Goal: Navigation & Orientation: Understand site structure

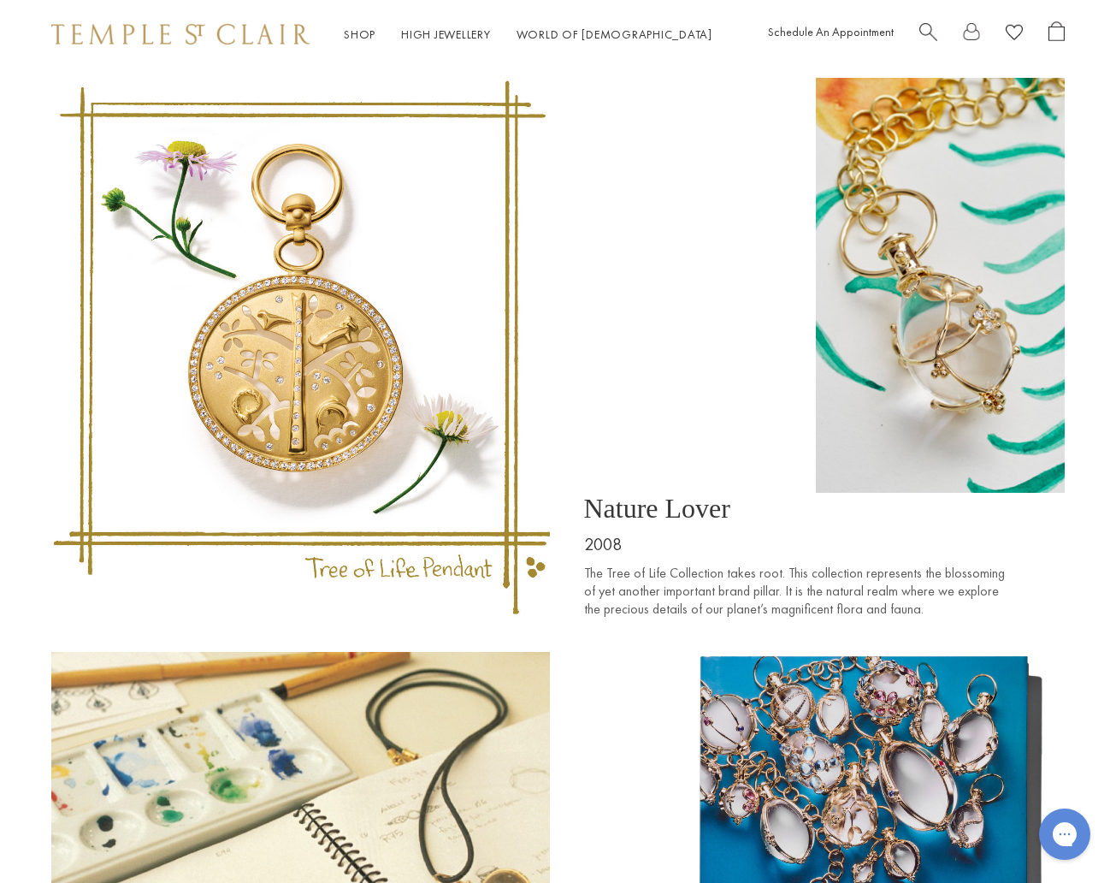
scroll to position [4134, 0]
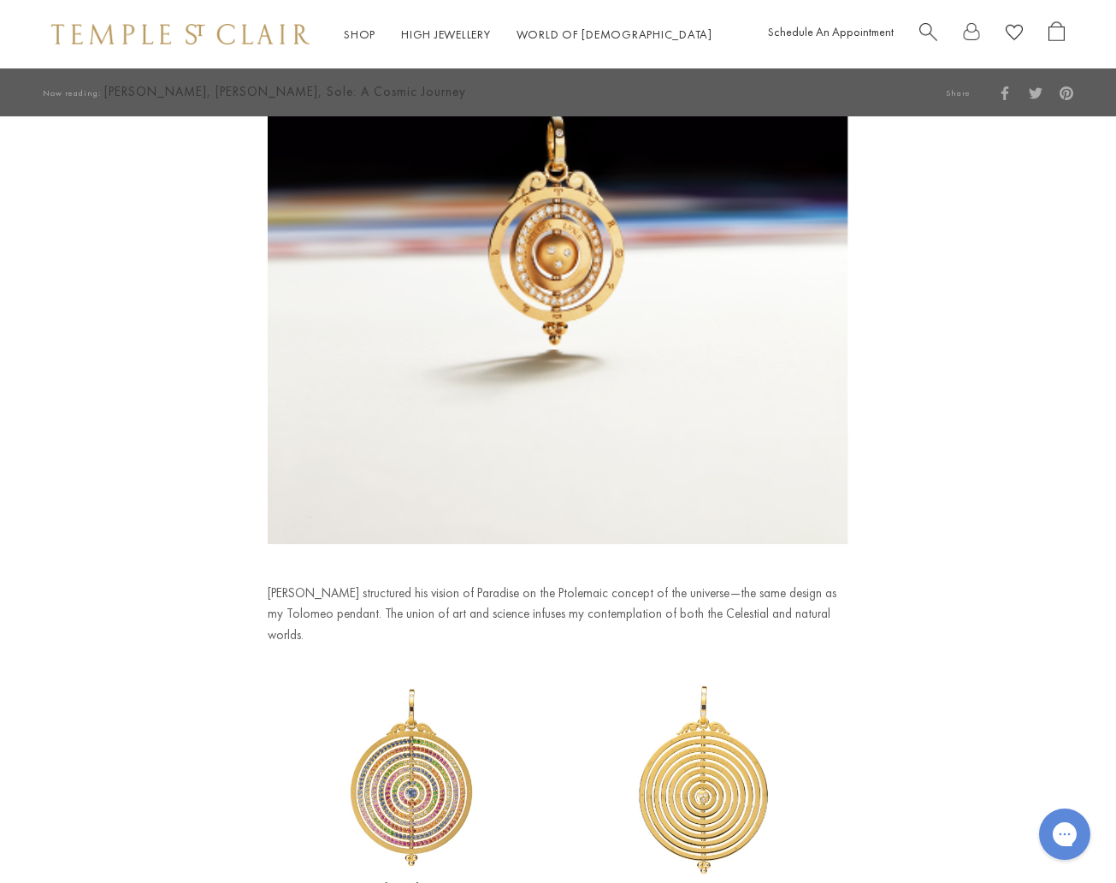
scroll to position [7229, 0]
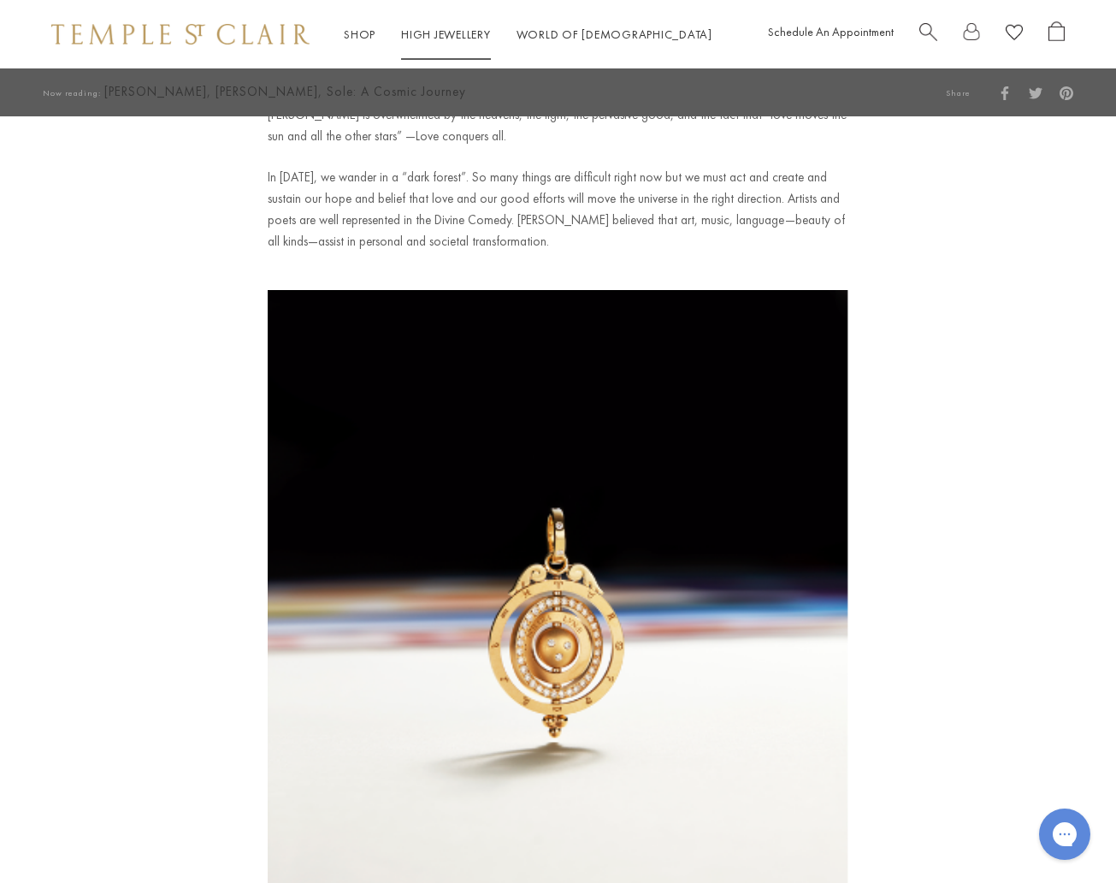
click at [452, 35] on link "High Jewellery High Jewellery" at bounding box center [446, 34] width 90 height 15
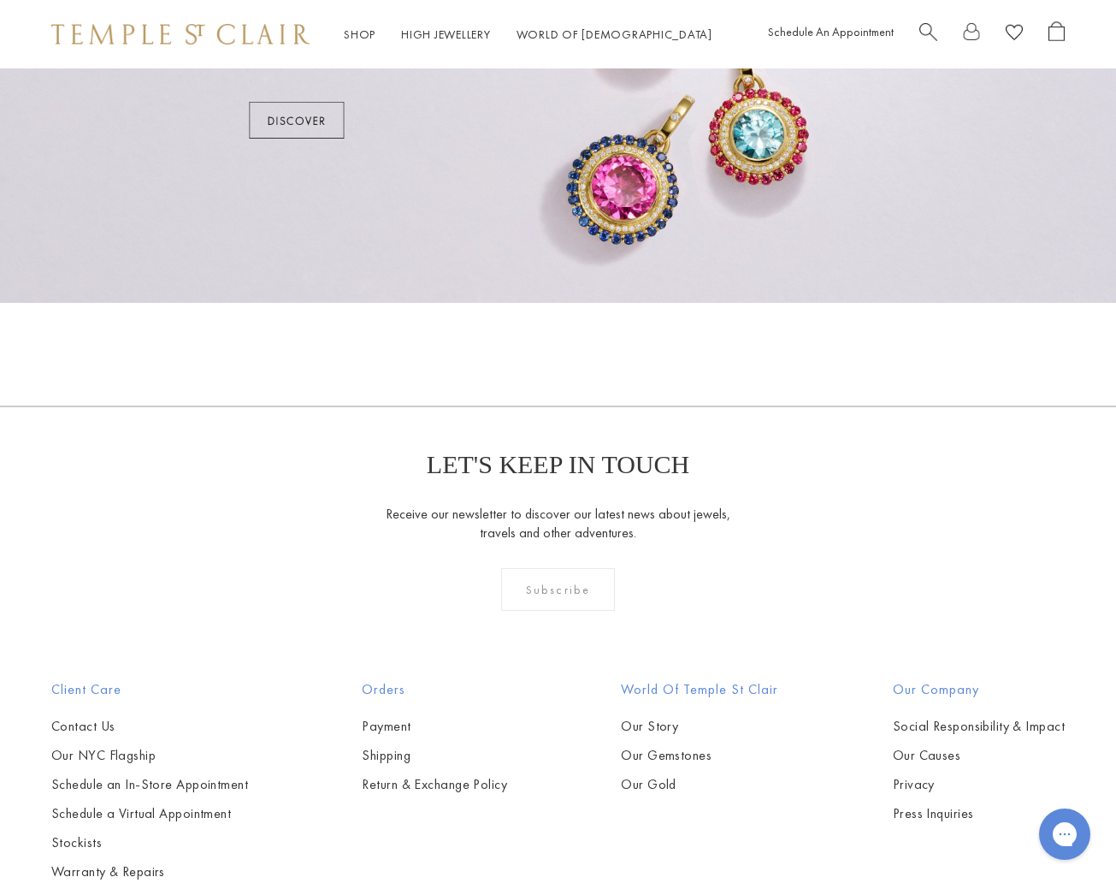
scroll to position [1345, 0]
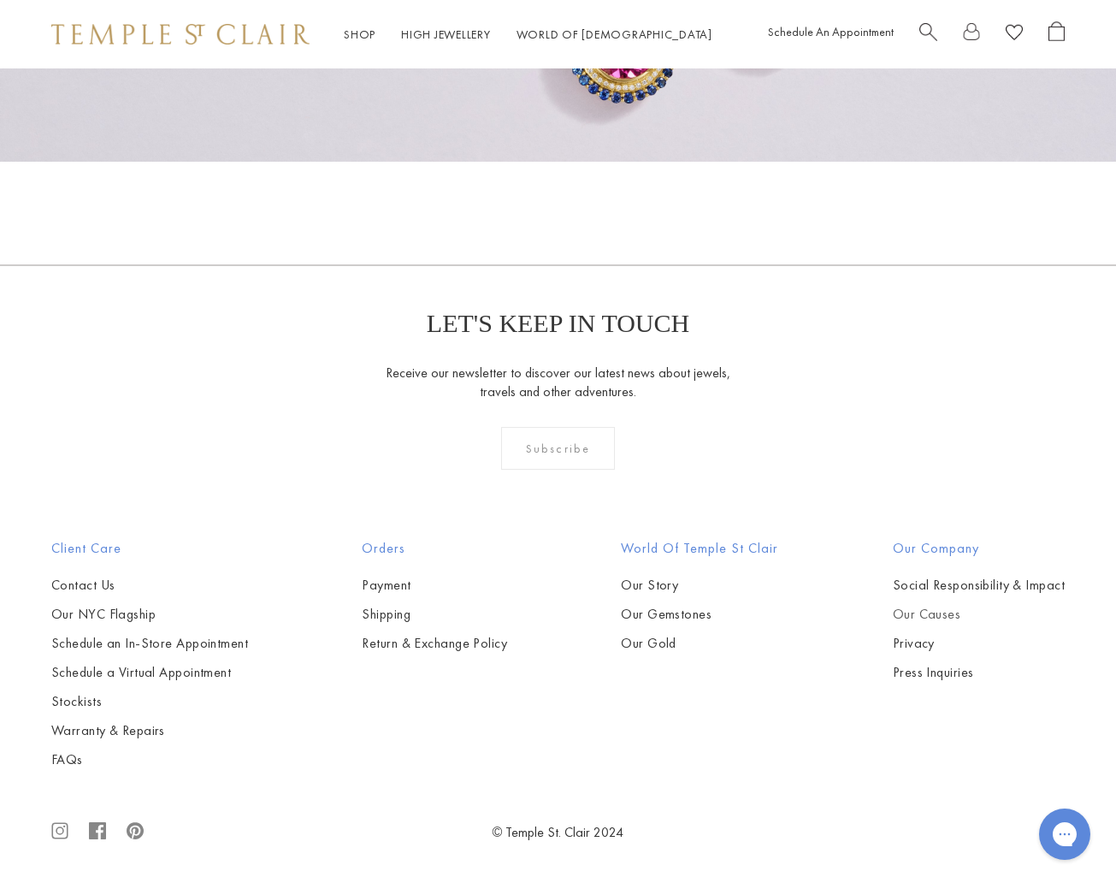
click at [909, 615] on link "Our Causes" at bounding box center [979, 614] width 172 height 19
